Goal: Task Accomplishment & Management: Complete application form

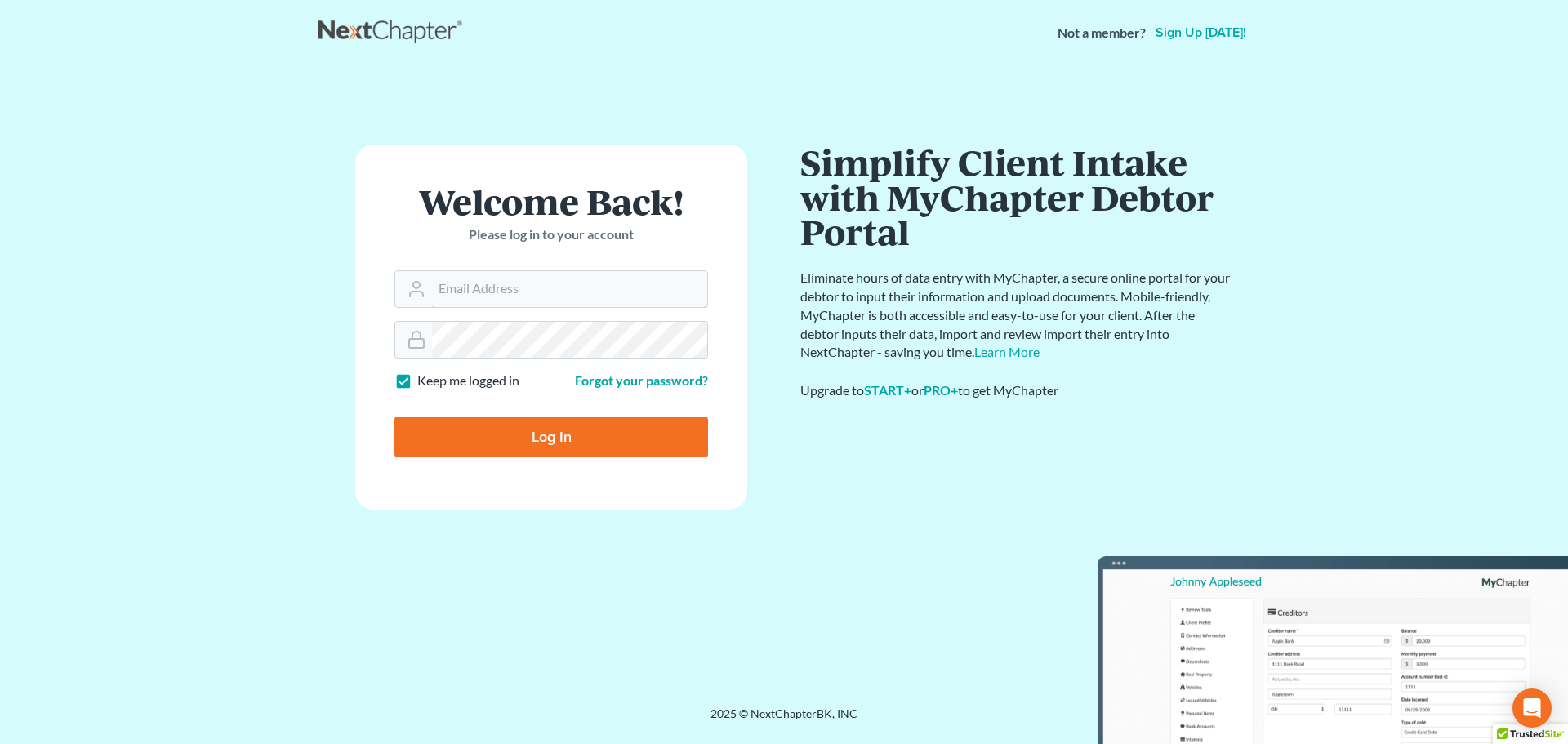
type input "[EMAIL_ADDRESS][DOMAIN_NAME]"
click at [489, 436] on input "Log In" at bounding box center [551, 437] width 314 height 41
type input "Thinking..."
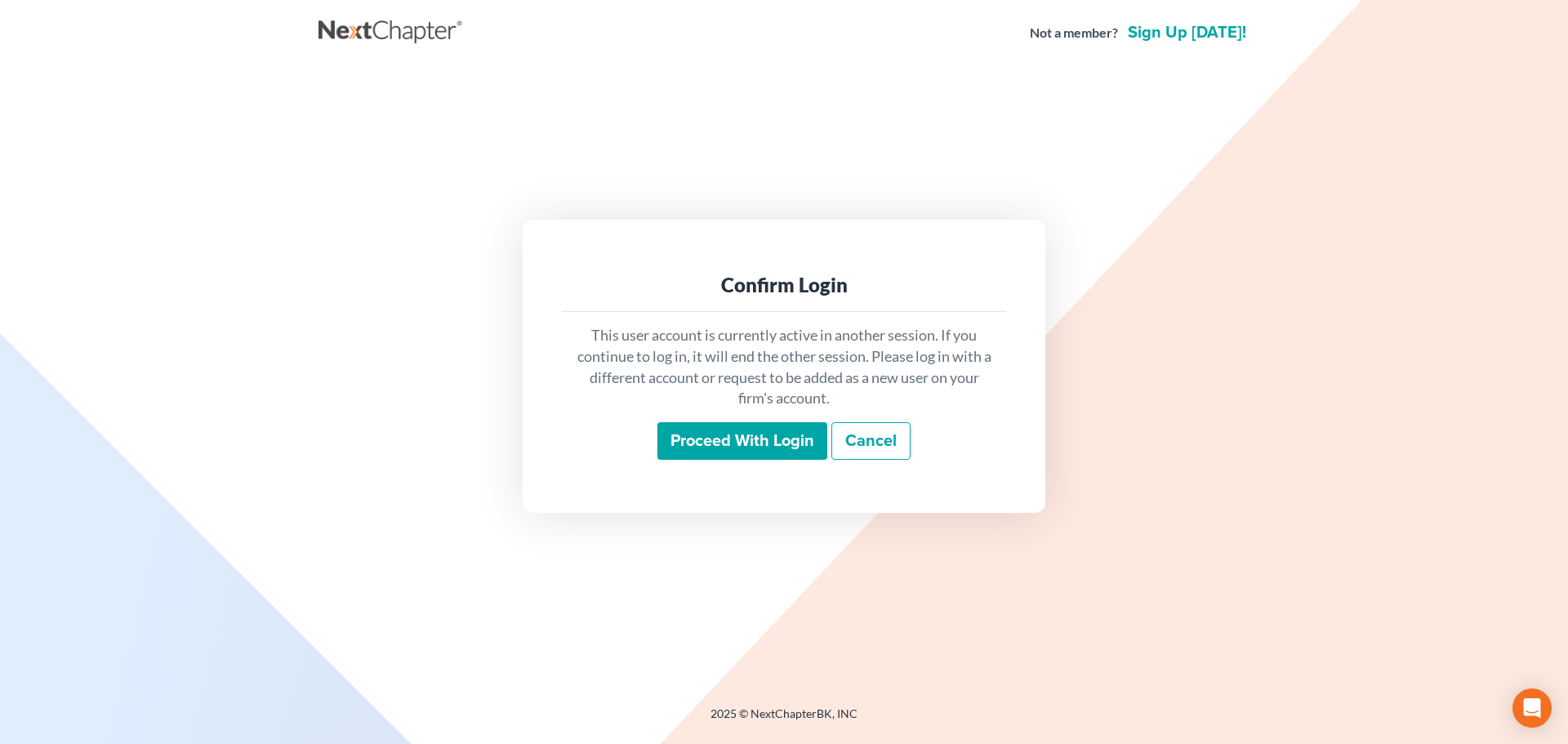
click at [696, 441] on input "Proceed with login" at bounding box center [743, 441] width 170 height 37
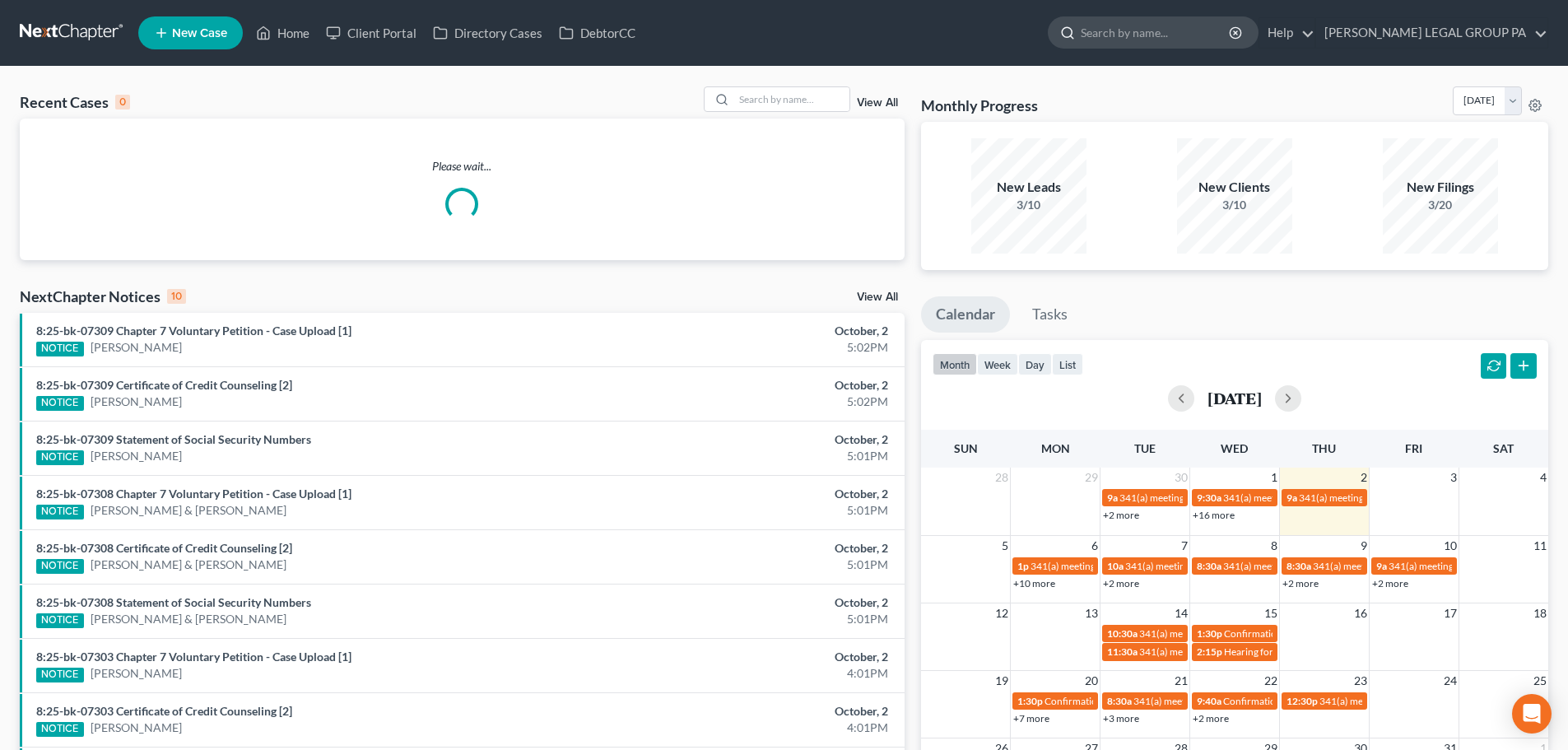
click at [1220, 31] on input "search" at bounding box center [1156, 32] width 151 height 30
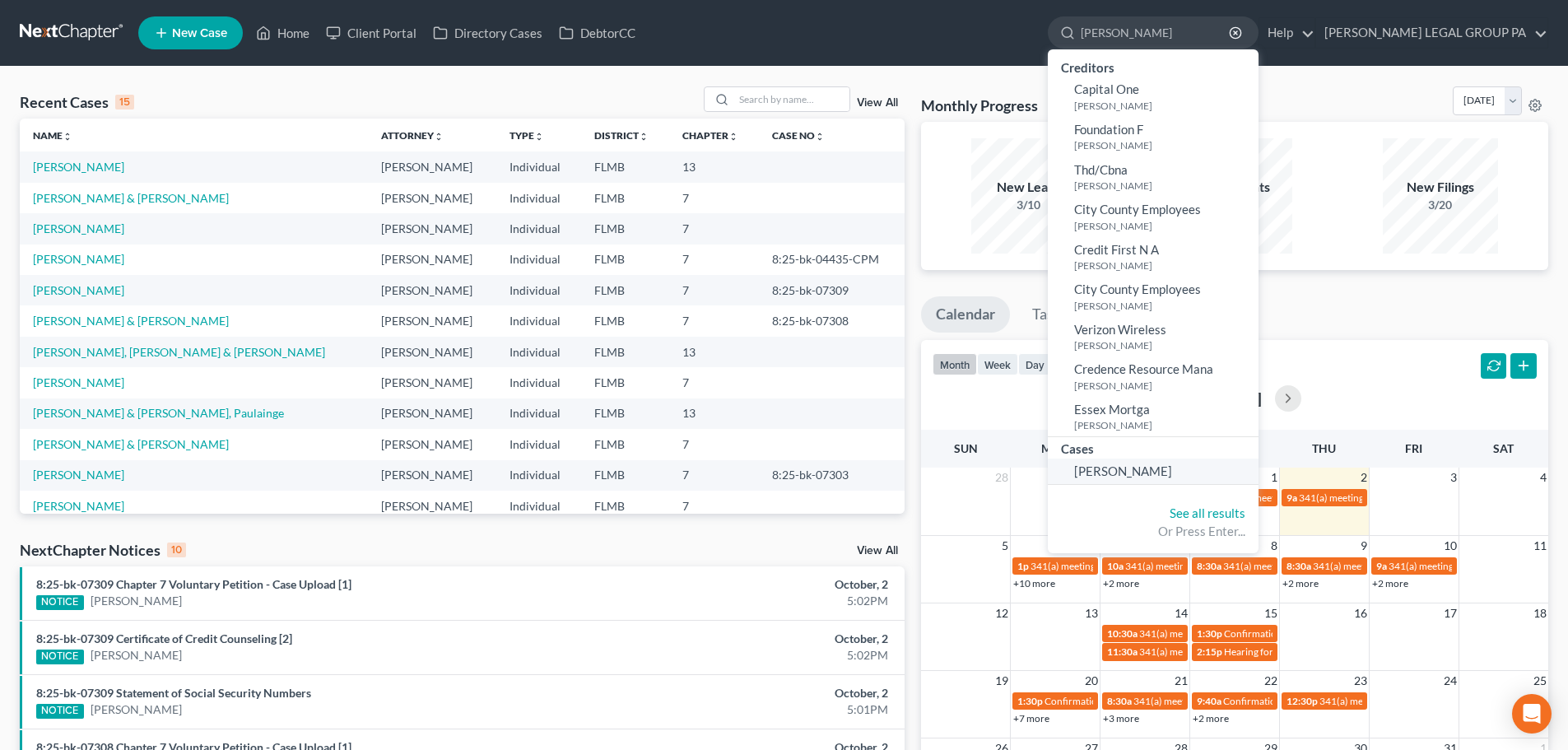
type input "dudley"
click at [1228, 474] on link "Dudley, Emanuel" at bounding box center [1154, 471] width 211 height 25
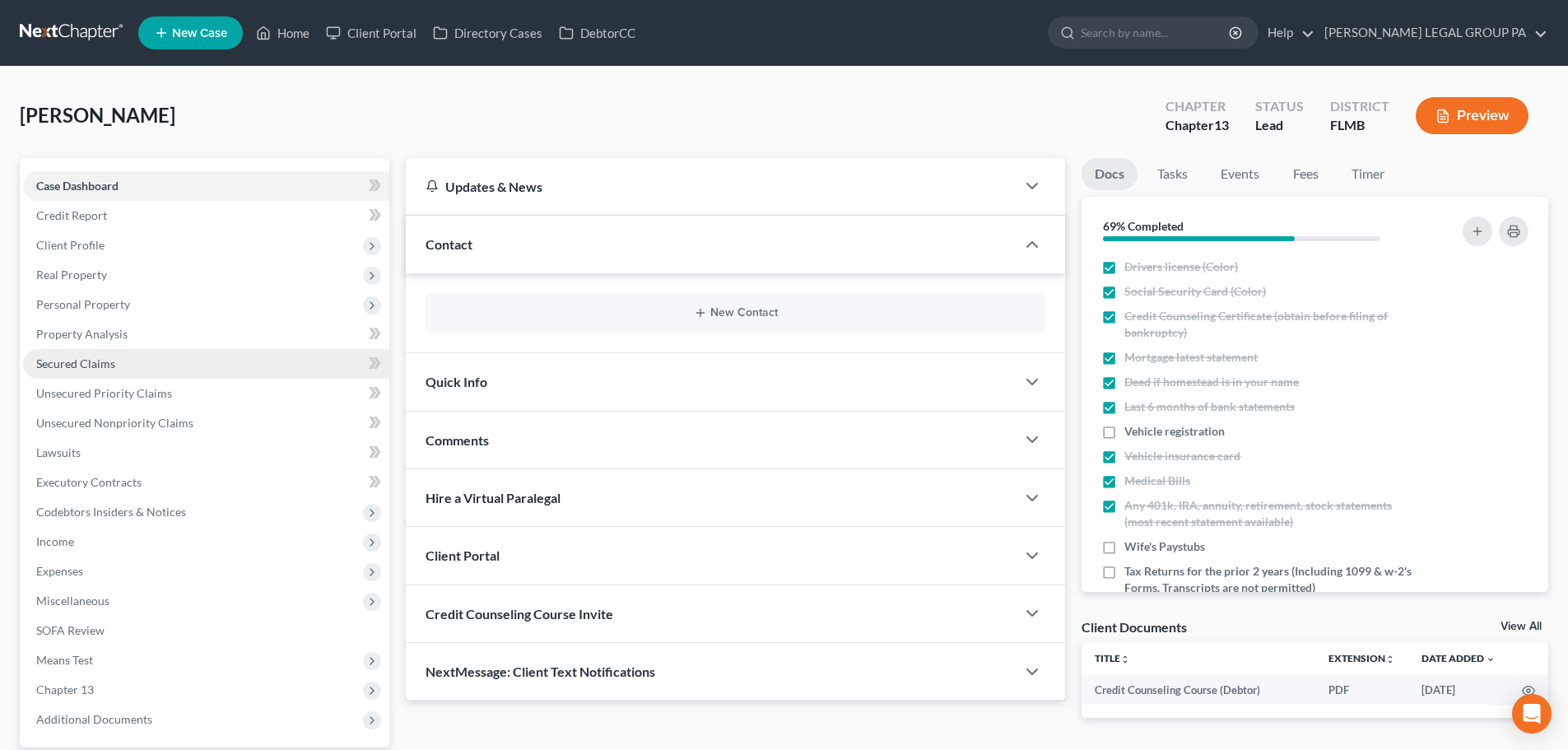
click at [180, 352] on link "Secured Claims" at bounding box center [205, 364] width 366 height 29
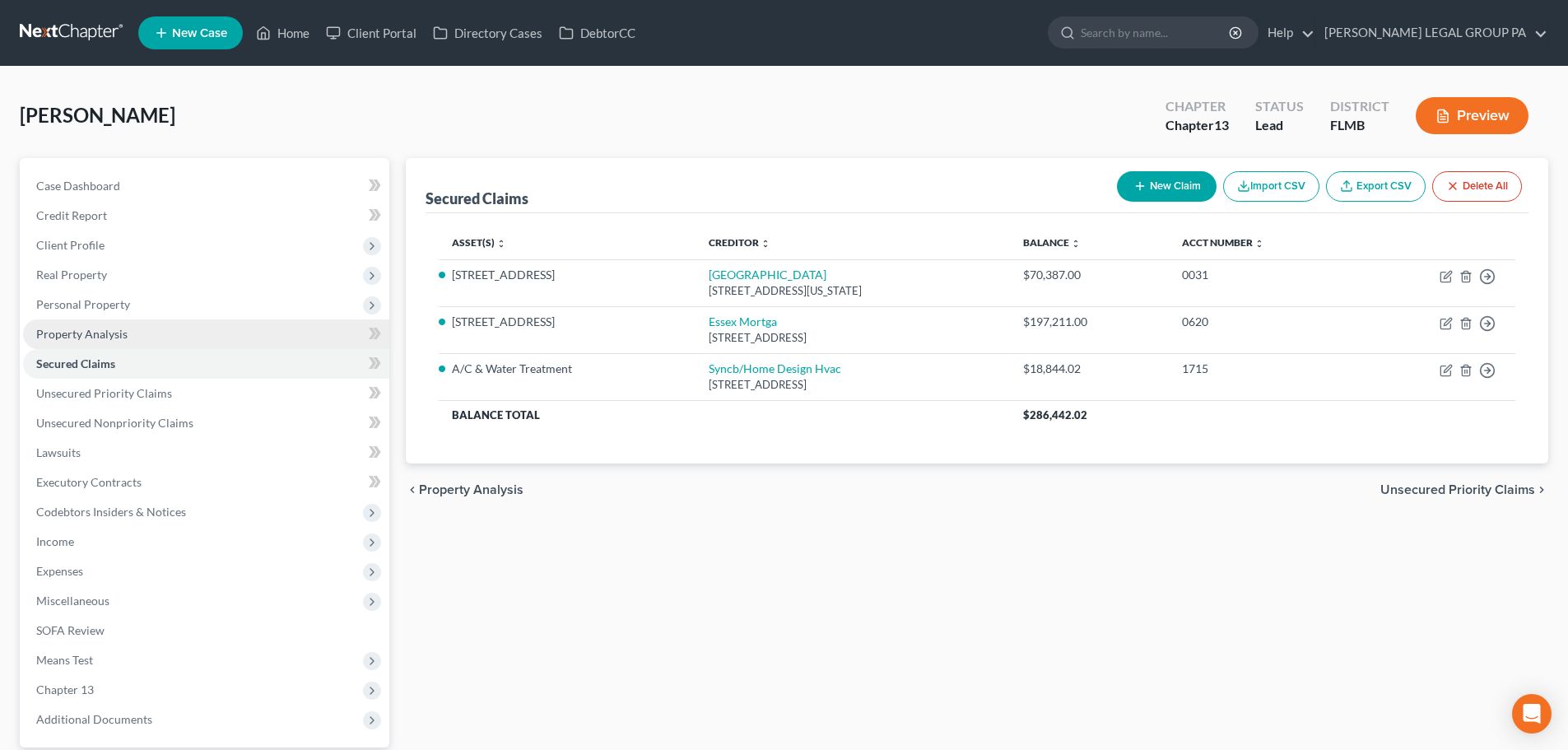
click at [180, 323] on link "Property Analysis" at bounding box center [205, 334] width 366 height 29
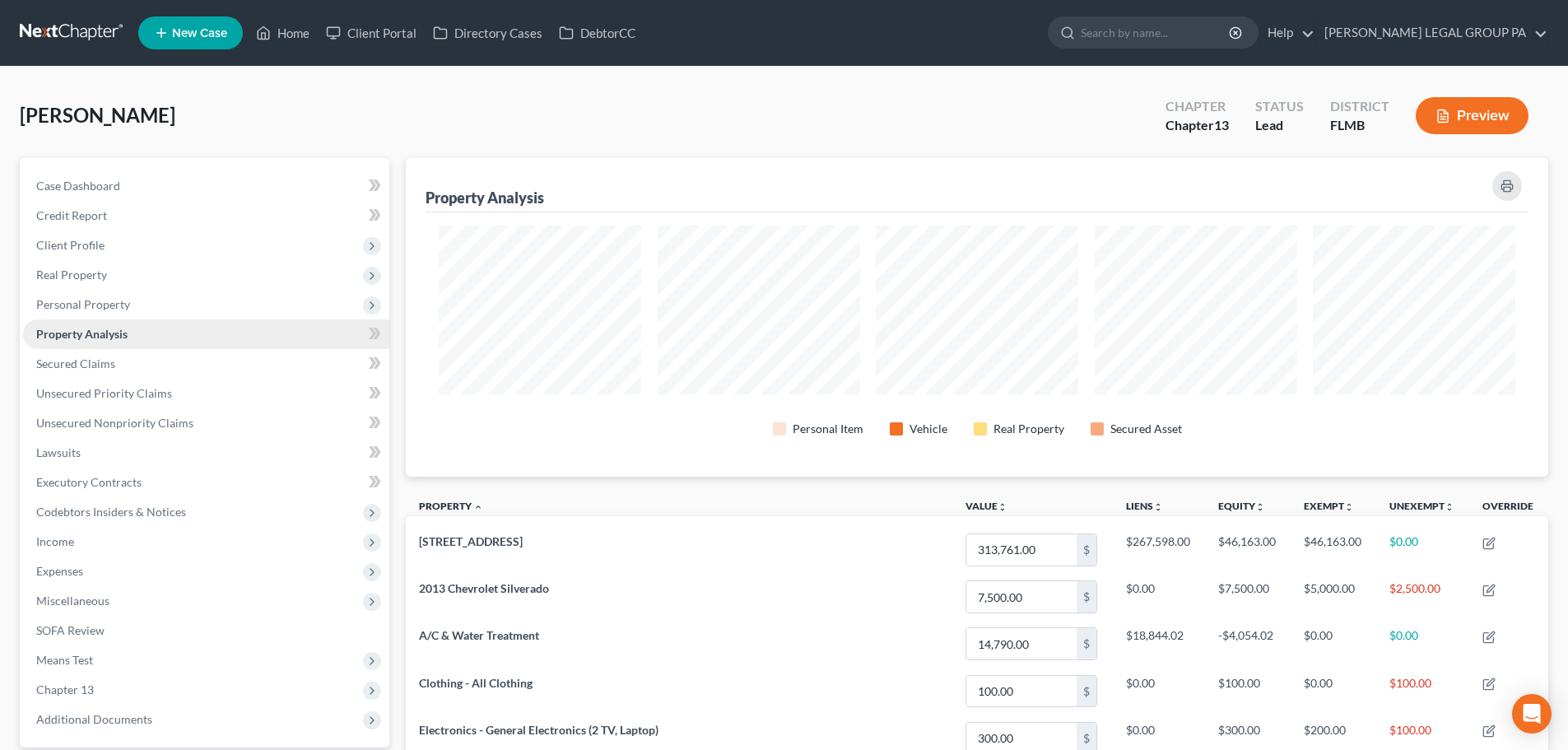
scroll to position [318, 1142]
click at [205, 302] on span "Personal Property" at bounding box center [205, 304] width 366 height 29
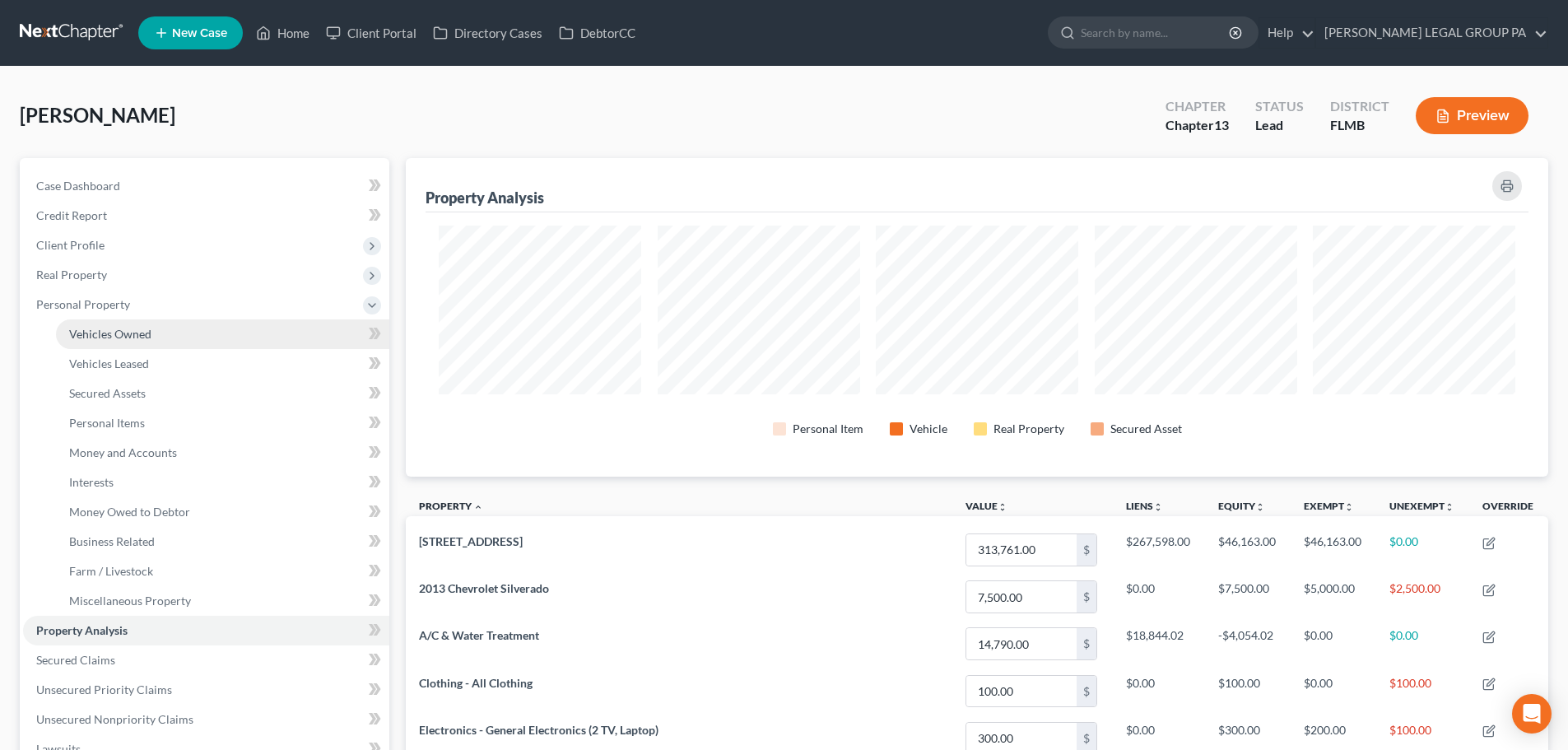
click at [186, 324] on link "Vehicles Owned" at bounding box center [222, 334] width 333 height 29
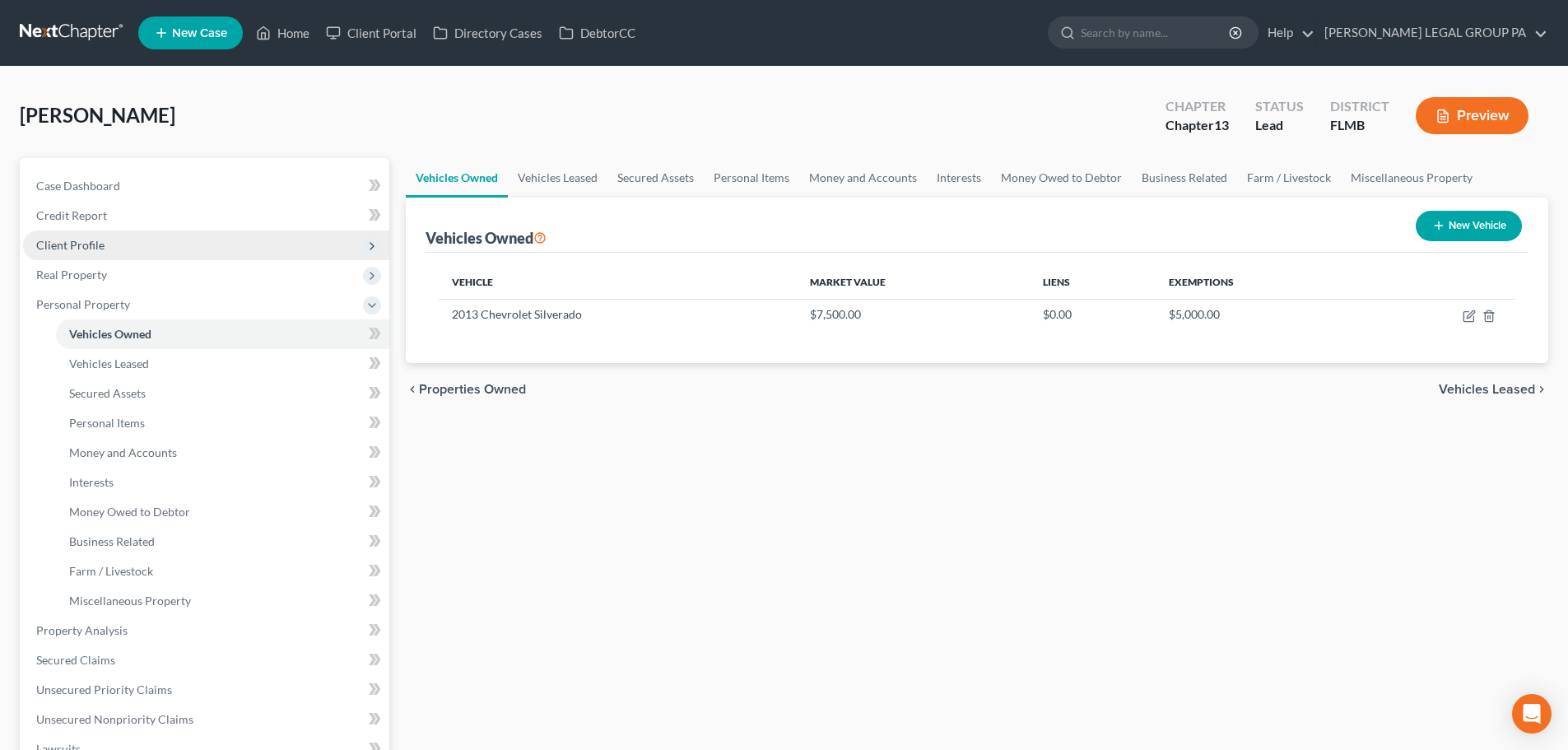
click at [127, 252] on span "Client Profile" at bounding box center [205, 245] width 366 height 29
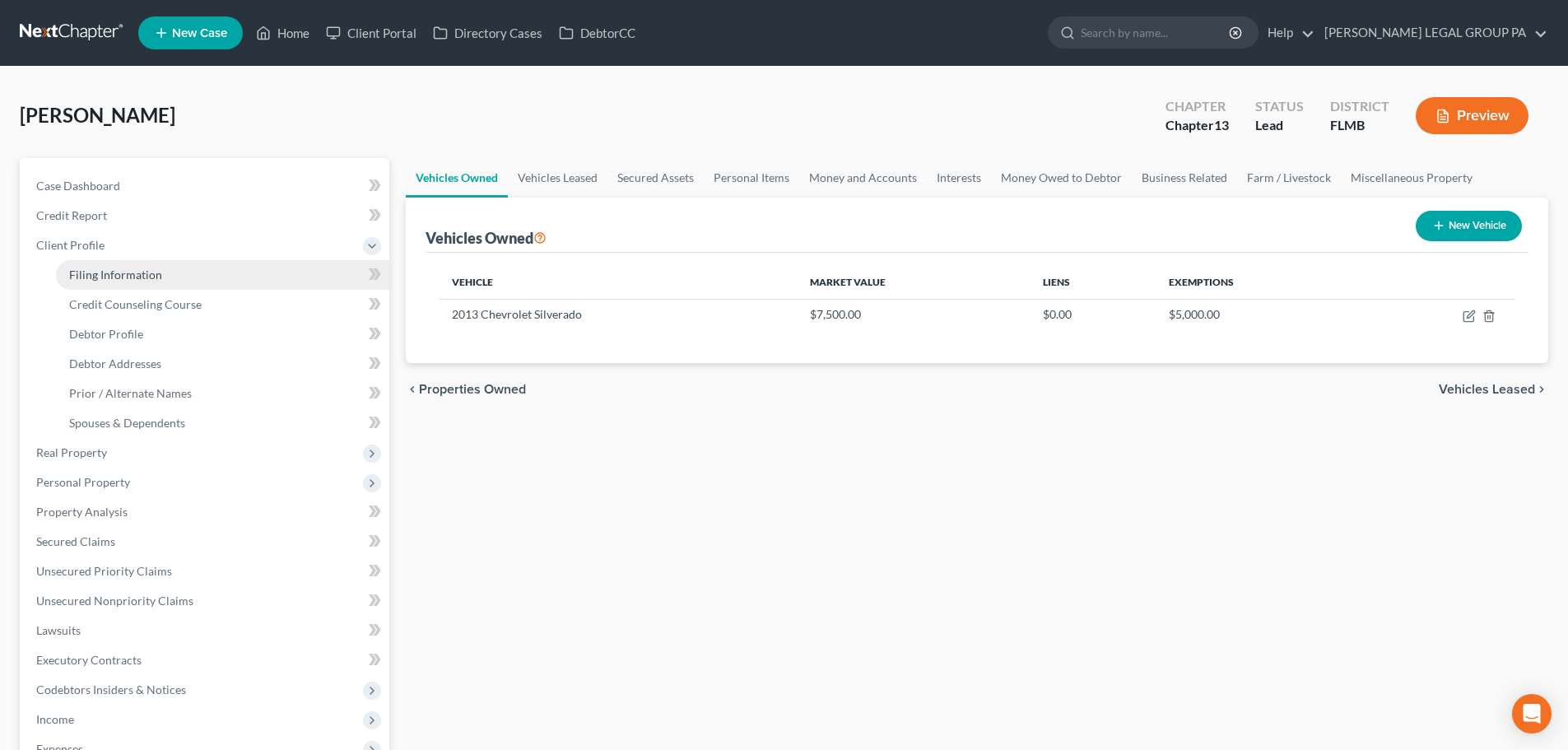
click at [126, 268] on span "Filing Information" at bounding box center [115, 274] width 93 height 14
select select "1"
select select "0"
select select "3"
select select "9"
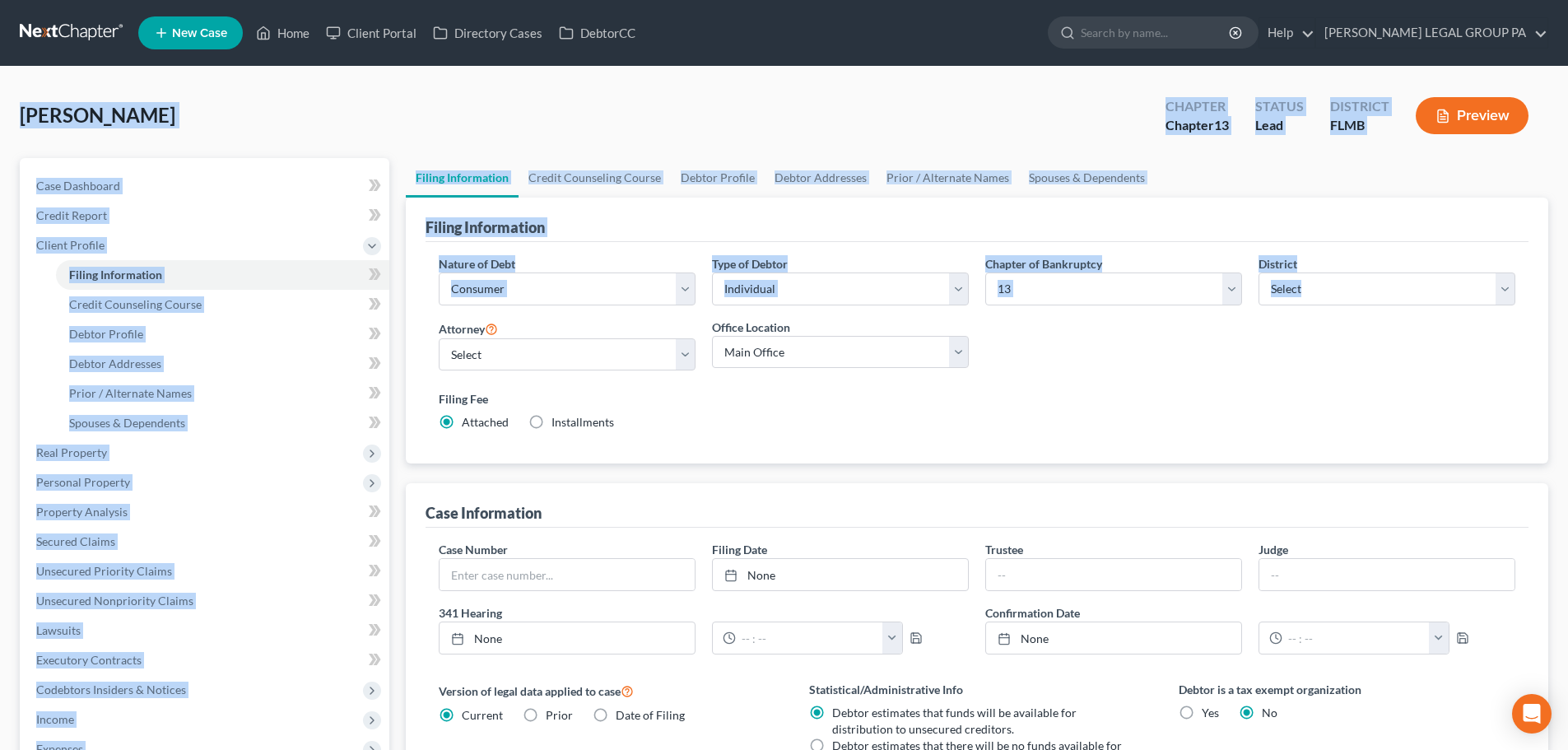
drag, startPoint x: 22, startPoint y: 120, endPoint x: 549, endPoint y: 210, distance: 534.6
click at [632, 324] on div "Dudley, Emanuel Upgraded Chapter Chapter 13 Status Lead District FLMB Preview P…" at bounding box center [784, 562] width 1528 height 950
click at [499, 136] on div "Dudley, Emanuel Upgraded Chapter Chapter 13 Status Lead District FLMB Preview" at bounding box center [784, 122] width 1528 height 72
drag, startPoint x: 21, startPoint y: 119, endPoint x: 602, endPoint y: 236, distance: 592.7
click at [704, 356] on div "Dudley, Emanuel Upgraded Chapter Chapter 13 Status Lead District FLMB Preview P…" at bounding box center [784, 562] width 1528 height 950
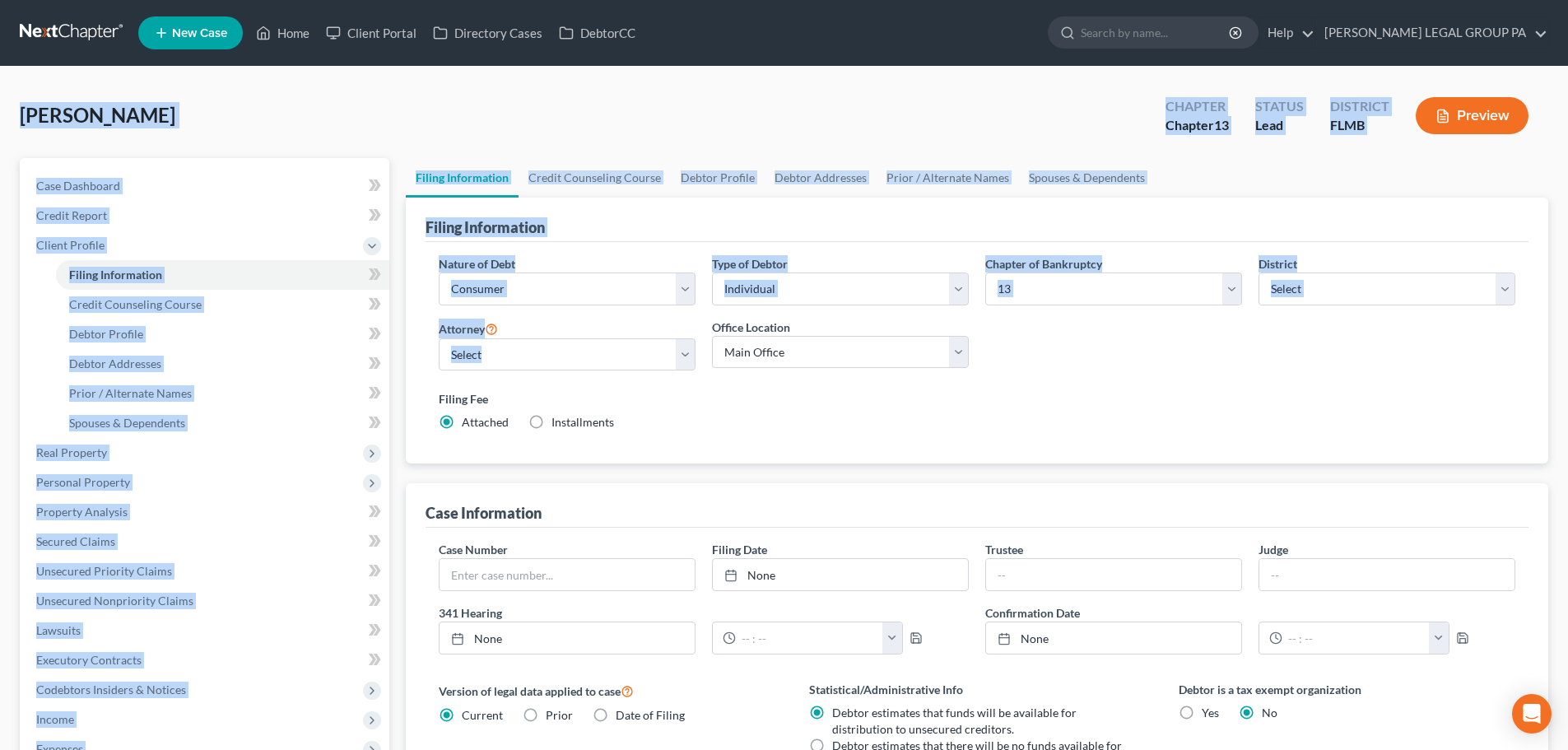
click at [448, 112] on div "Dudley, Emanuel Upgraded Chapter Chapter 13 Status Lead District FLMB Preview" at bounding box center [784, 122] width 1528 height 72
drag, startPoint x: 20, startPoint y: 119, endPoint x: 527, endPoint y: 295, distance: 536.7
click at [663, 447] on div "Dudley, Emanuel Upgraded Chapter Chapter 13 Status Lead District FLMB Preview P…" at bounding box center [784, 562] width 1528 height 950
click at [380, 78] on div "Dudley, Emanuel Upgraded Chapter Chapter 13 Status Lead District FLMB Preview P…" at bounding box center [784, 562] width 1568 height 989
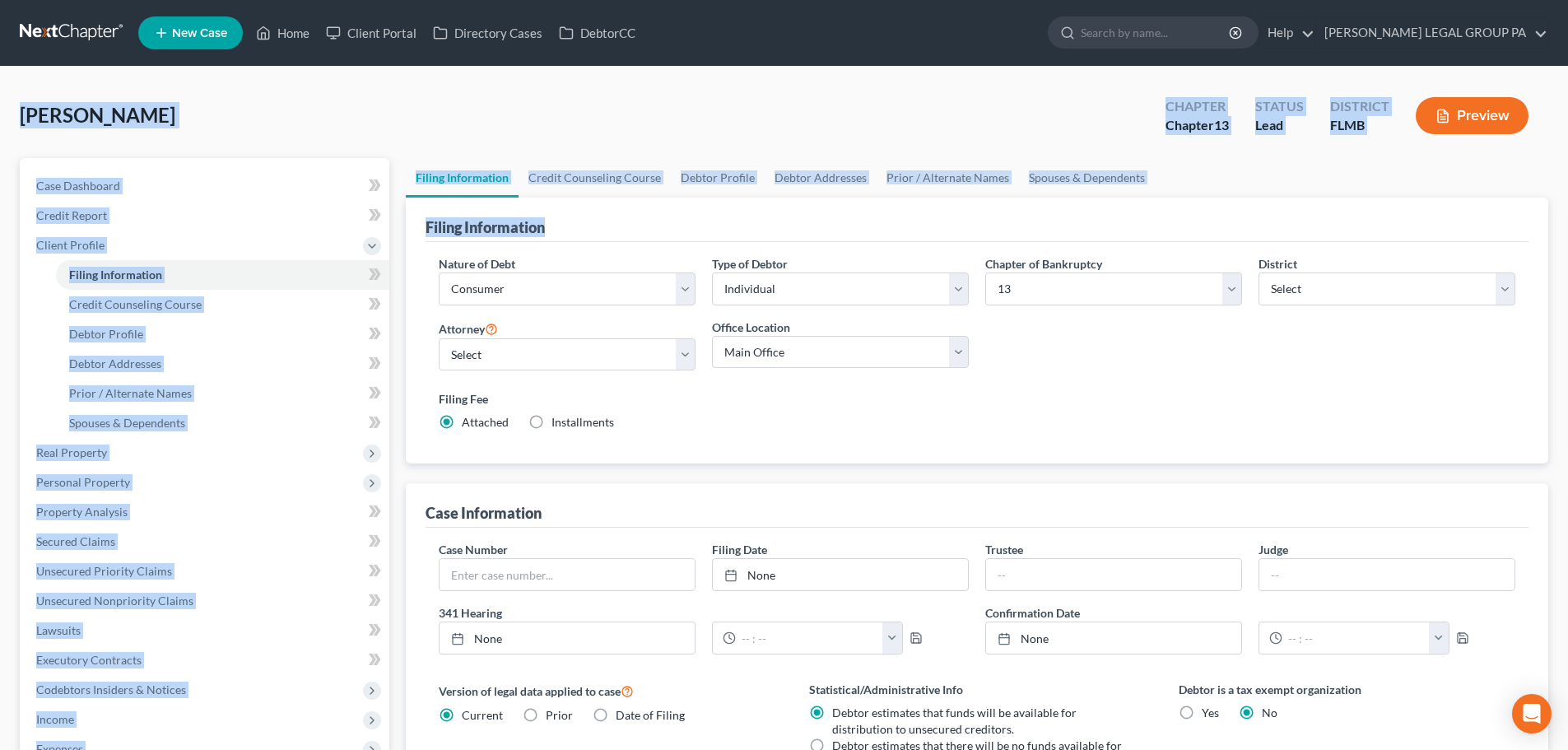
drag, startPoint x: 21, startPoint y: 117, endPoint x: 460, endPoint y: 247, distance: 457.8
click at [468, 268] on div "Dudley, Emanuel Upgraded Chapter Chapter 13 Status Lead District FLMB Preview P…" at bounding box center [784, 562] width 1528 height 950
click at [403, 134] on div "Dudley, Emanuel Upgraded Chapter Chapter 13 Status Lead District FLMB Preview" at bounding box center [784, 122] width 1528 height 72
